Goal: Register for event/course

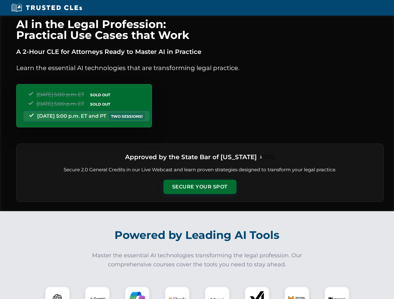
click at [199, 187] on button "Secure Your Spot" at bounding box center [199, 187] width 73 height 14
click at [57, 293] on img at bounding box center [57, 299] width 18 height 18
